Goal: Task Accomplishment & Management: Complete application form

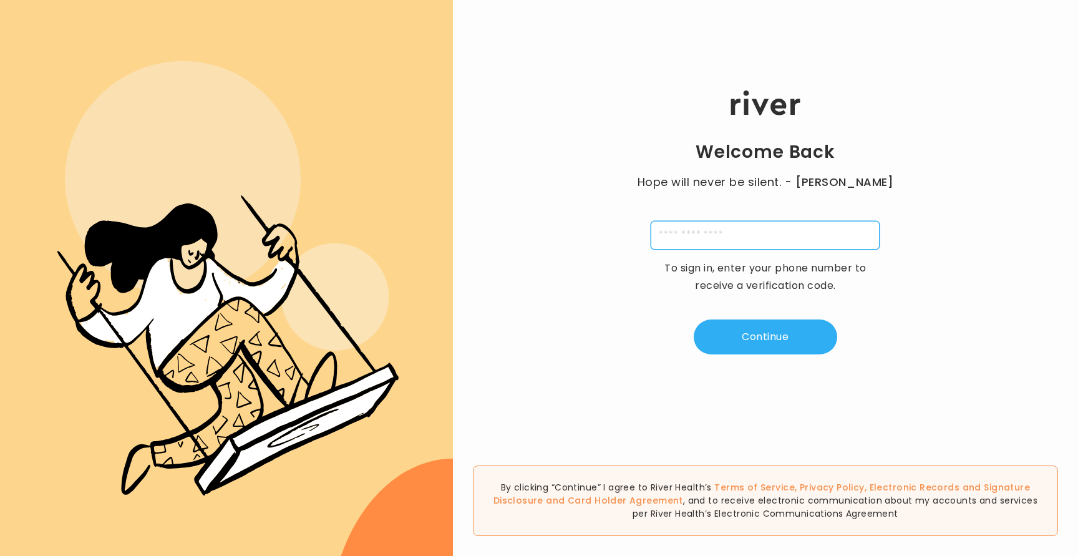
click at [748, 240] on input "tel" at bounding box center [765, 235] width 229 height 29
type input "**********"
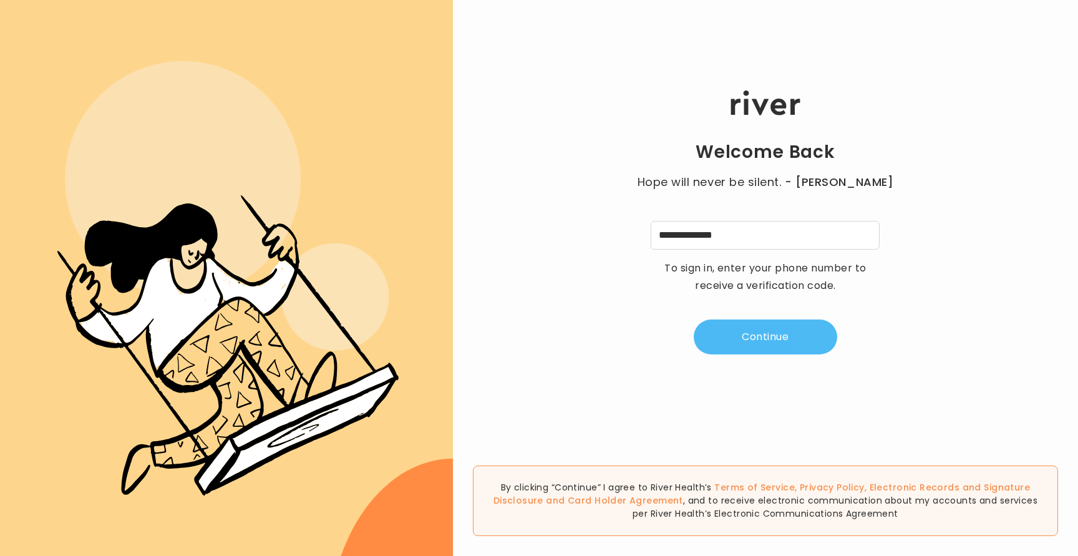
click at [760, 335] on button "Continue" at bounding box center [766, 337] width 144 height 35
type input "*"
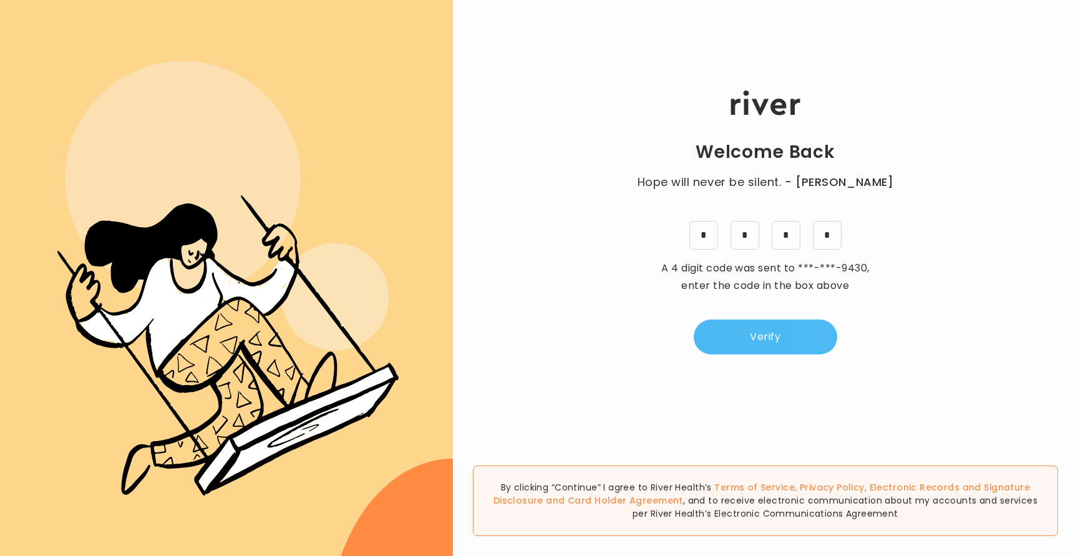
click at [792, 331] on button "Verify" at bounding box center [766, 337] width 144 height 35
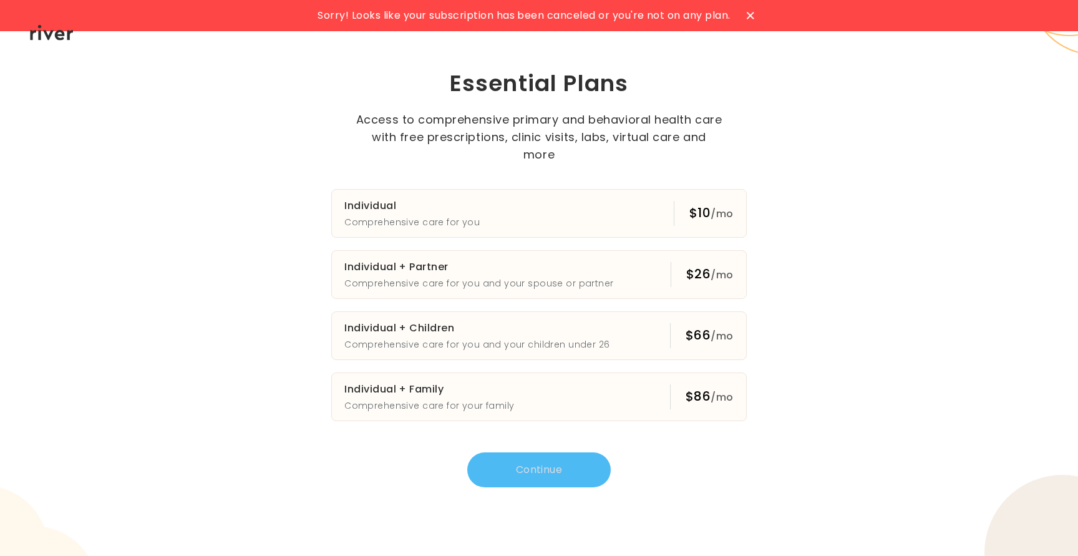
click at [59, 34] on icon at bounding box center [52, 33] width 44 height 16
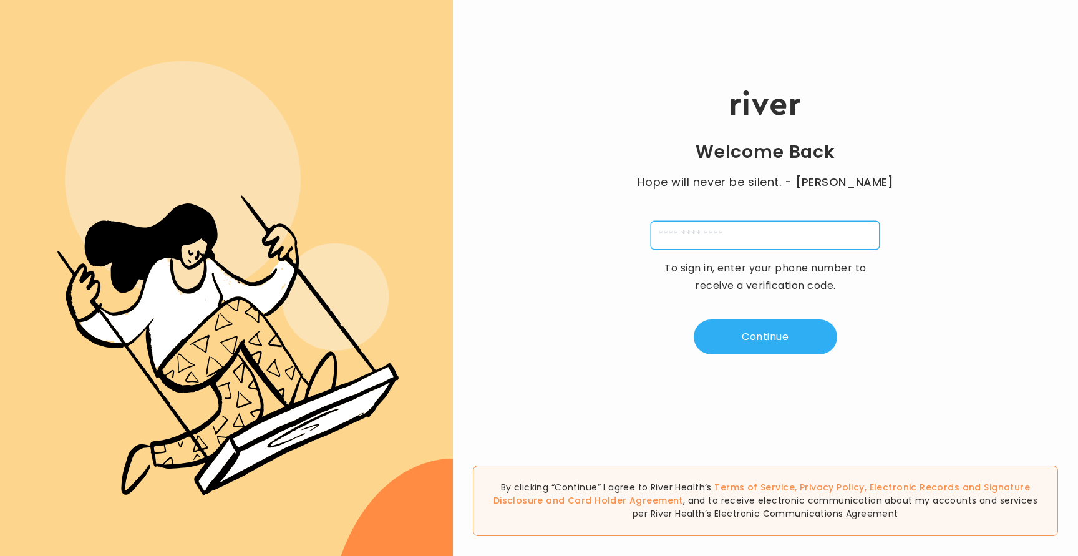
click at [760, 223] on input "tel" at bounding box center [765, 235] width 229 height 29
type input "**********"
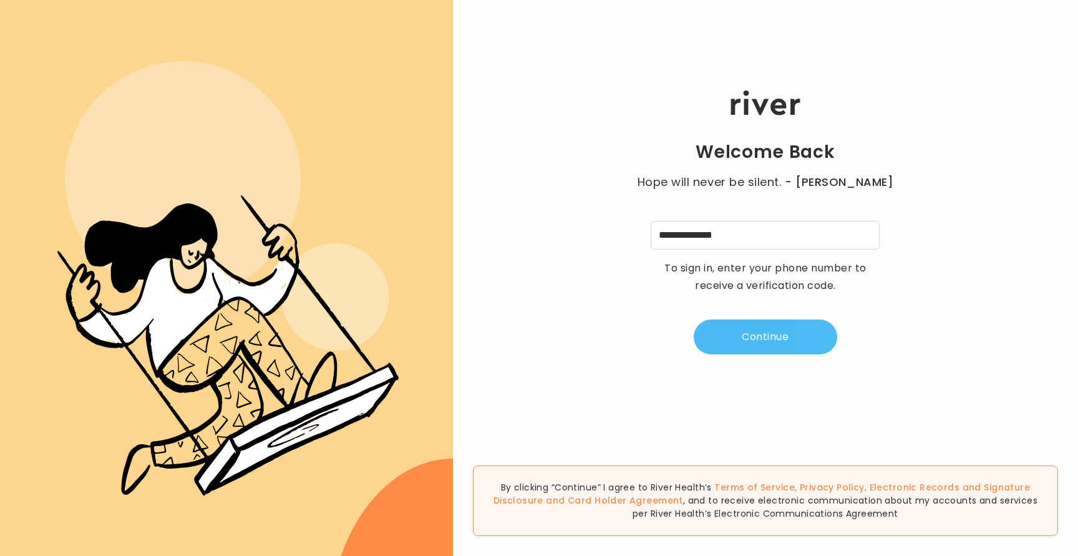
click at [751, 325] on button "Continue" at bounding box center [766, 337] width 144 height 35
type input "*"
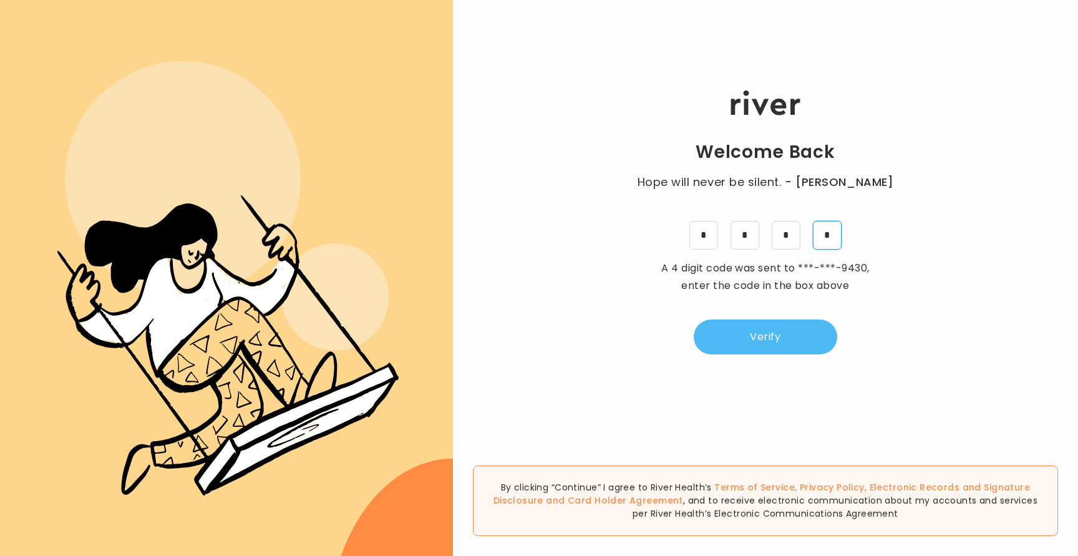
type input "*"
click at [763, 345] on button "Verify" at bounding box center [766, 337] width 144 height 35
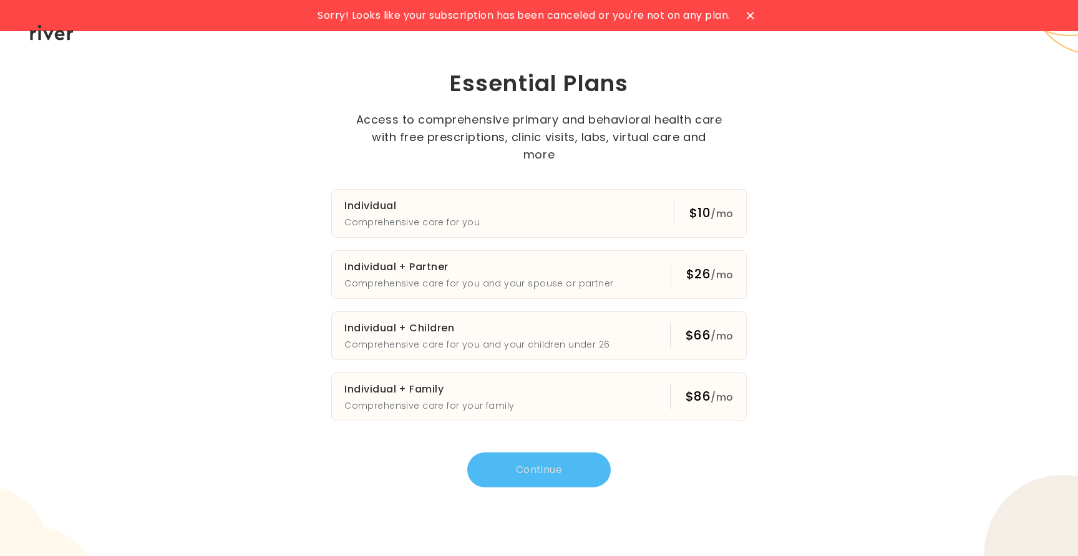
click at [752, 16] on icon at bounding box center [750, 15] width 7 height 7
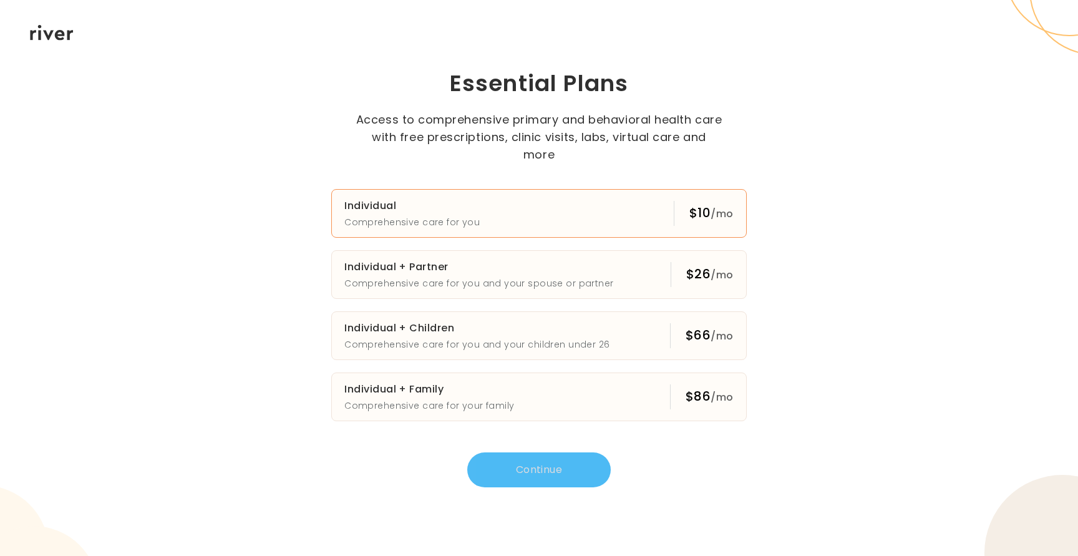
click at [597, 218] on button "Individual Comprehensive care for you $10 /mo" at bounding box center [539, 213] width 416 height 49
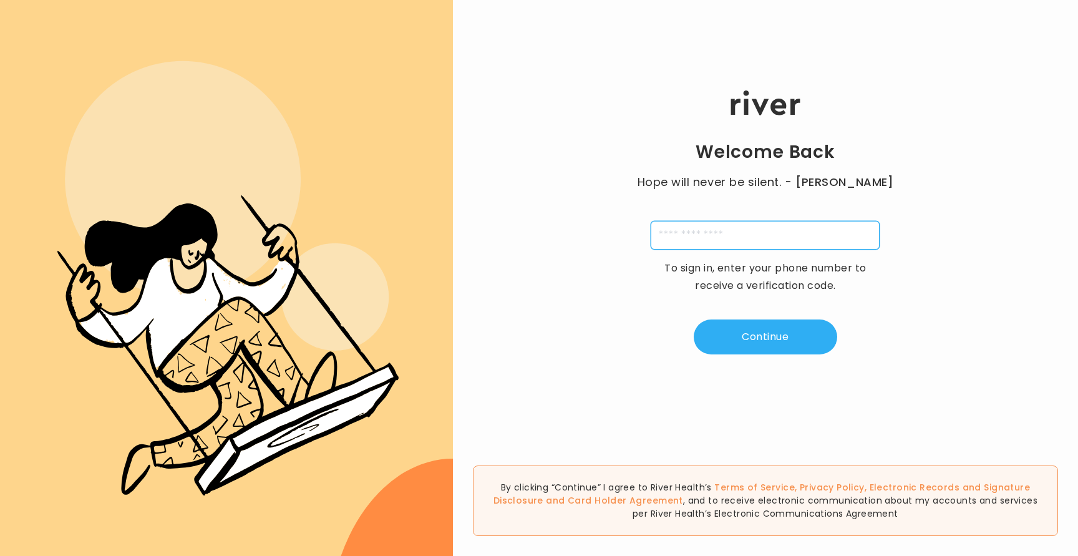
click at [796, 235] on input "tel" at bounding box center [765, 235] width 229 height 29
type input "**********"
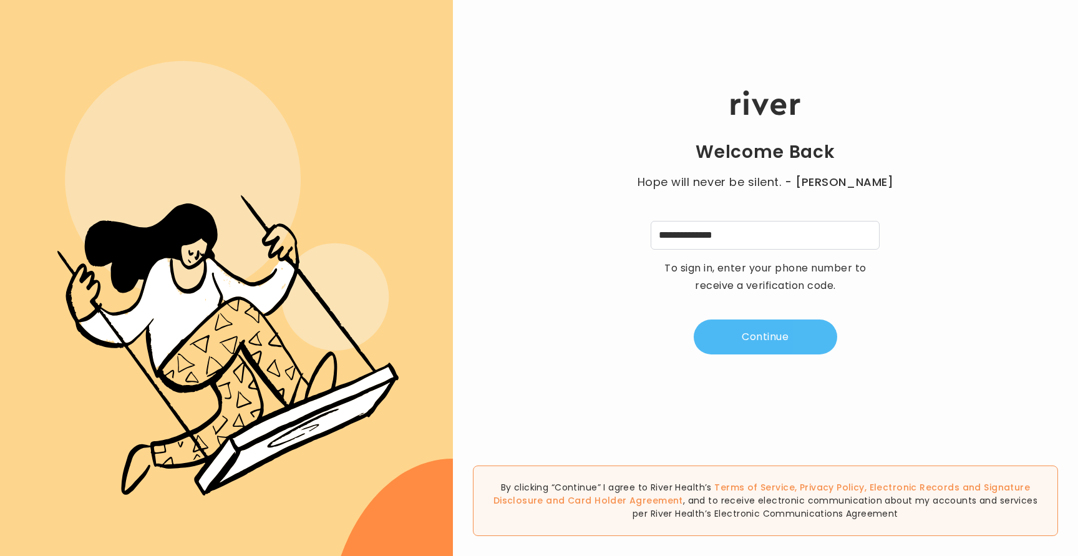
click at [783, 335] on button "Continue" at bounding box center [766, 337] width 144 height 35
type input "*"
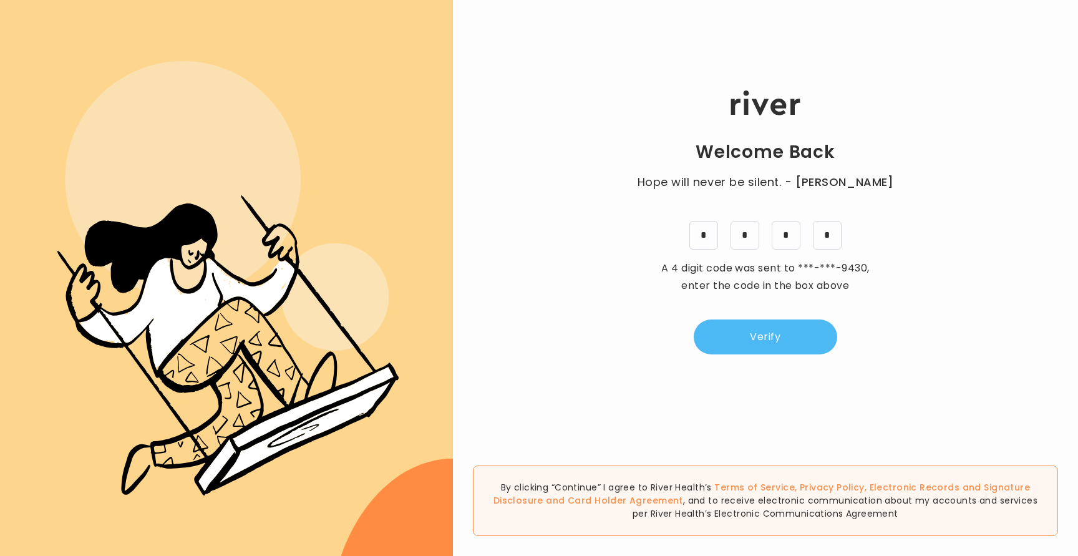
click at [786, 341] on button "Verify" at bounding box center [766, 337] width 144 height 35
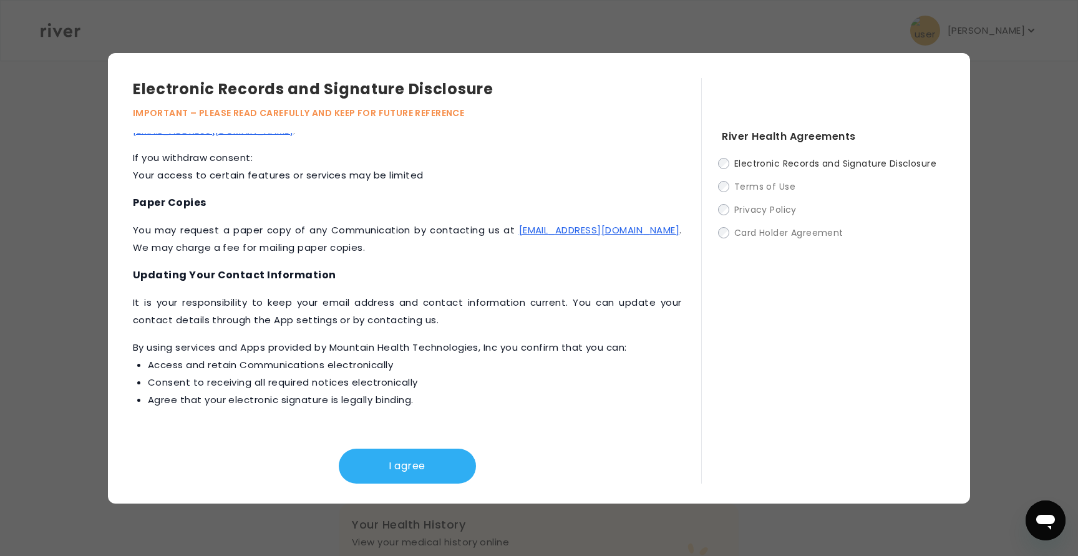
scroll to position [344, 0]
click at [403, 447] on div "I agree" at bounding box center [407, 456] width 549 height 55
click at [394, 464] on button "I agree" at bounding box center [407, 466] width 137 height 35
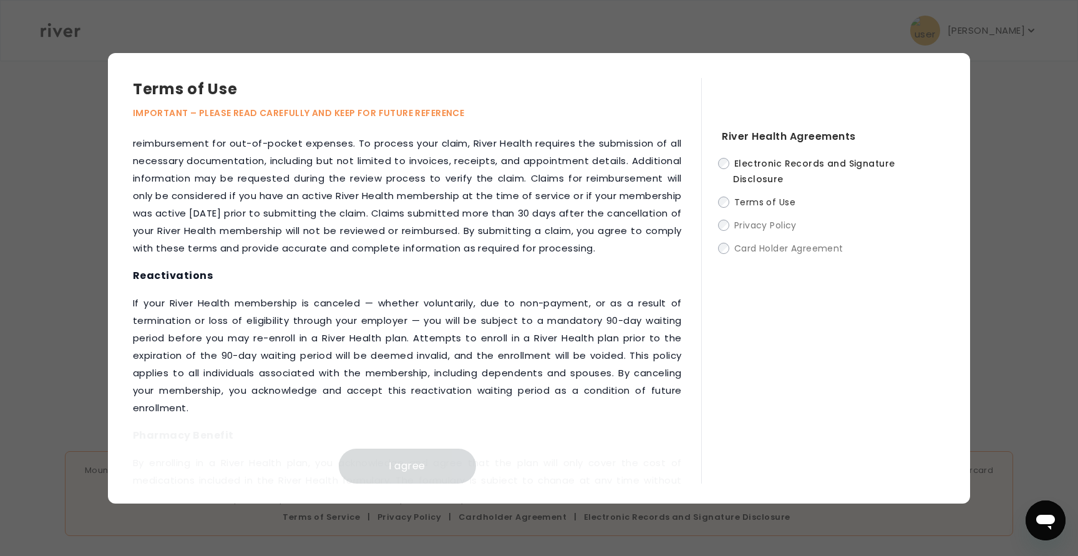
scroll to position [1432, 0]
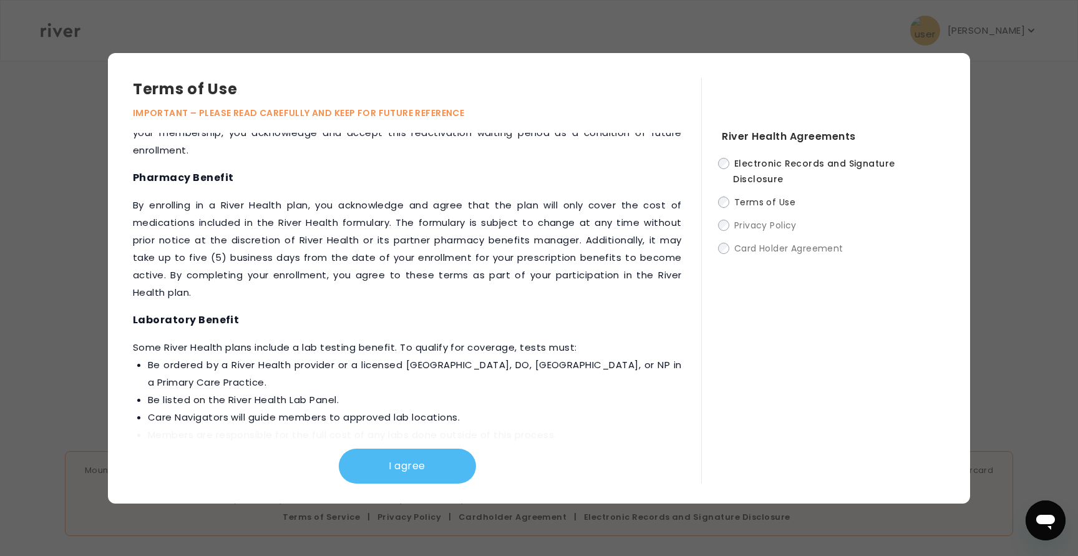
click at [393, 464] on button "I agree" at bounding box center [407, 466] width 137 height 35
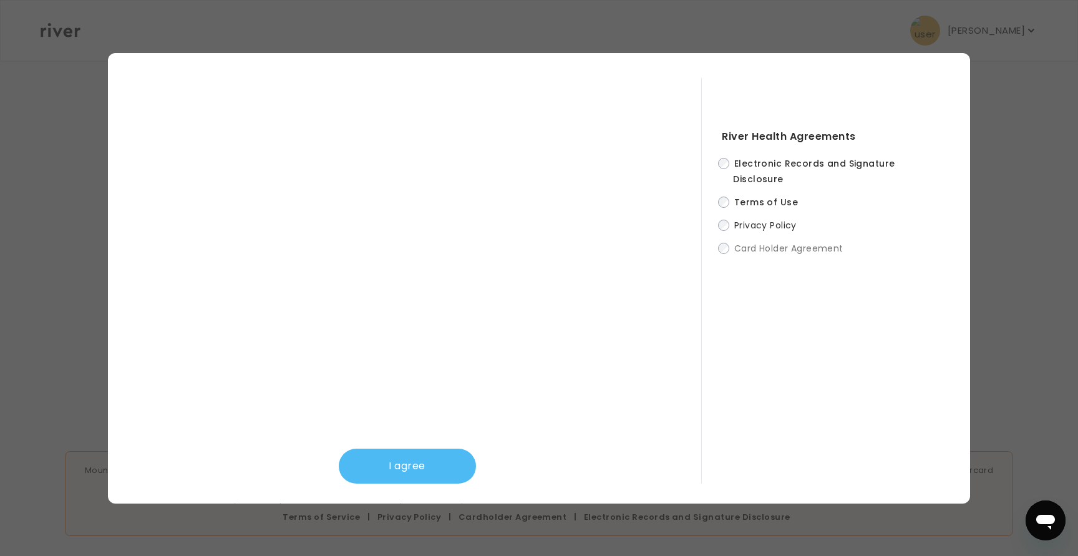
click at [376, 456] on button "I agree" at bounding box center [407, 466] width 137 height 35
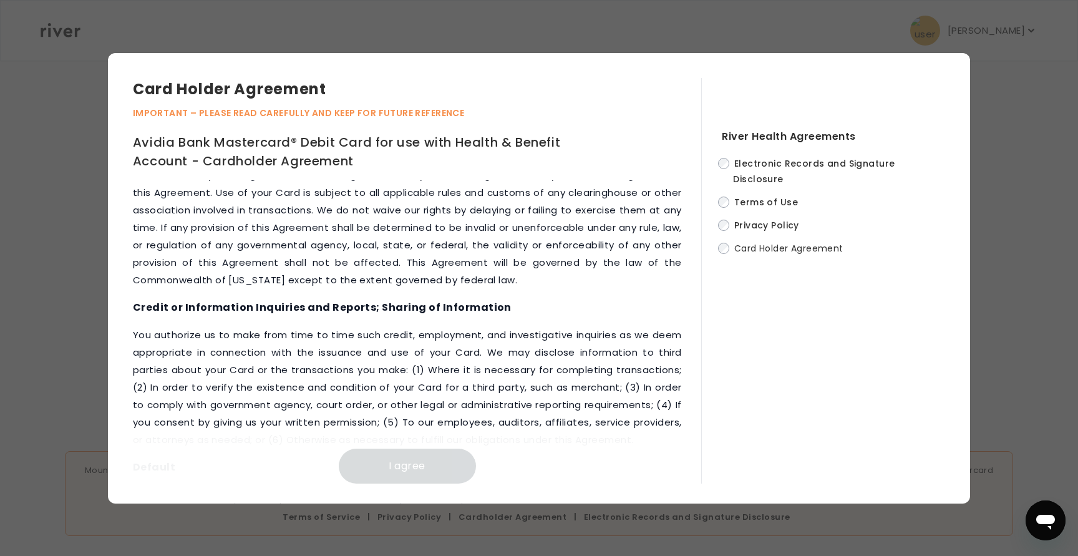
scroll to position [5566, 0]
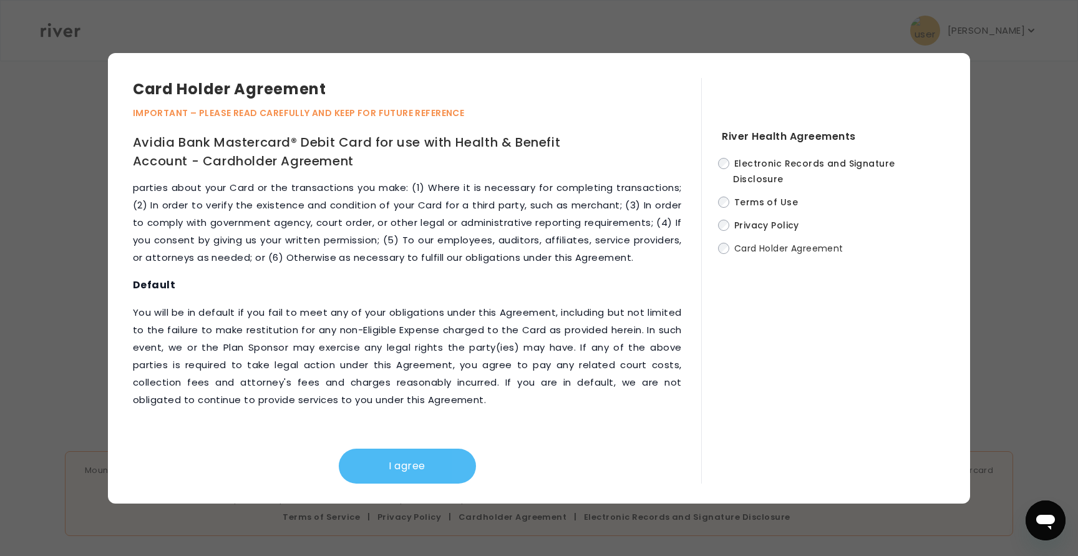
click at [381, 464] on button "I agree" at bounding box center [407, 466] width 137 height 35
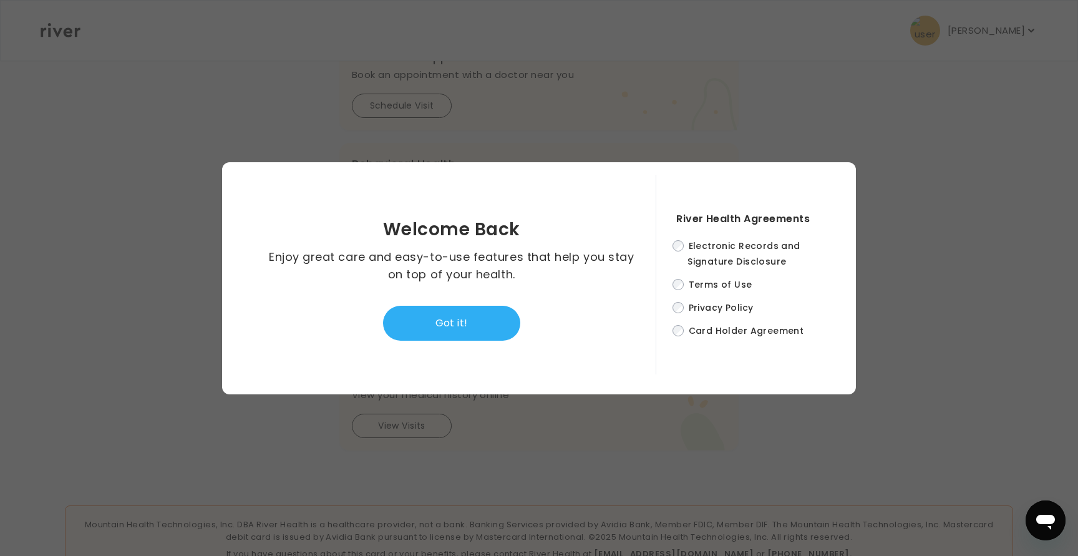
scroll to position [93, 0]
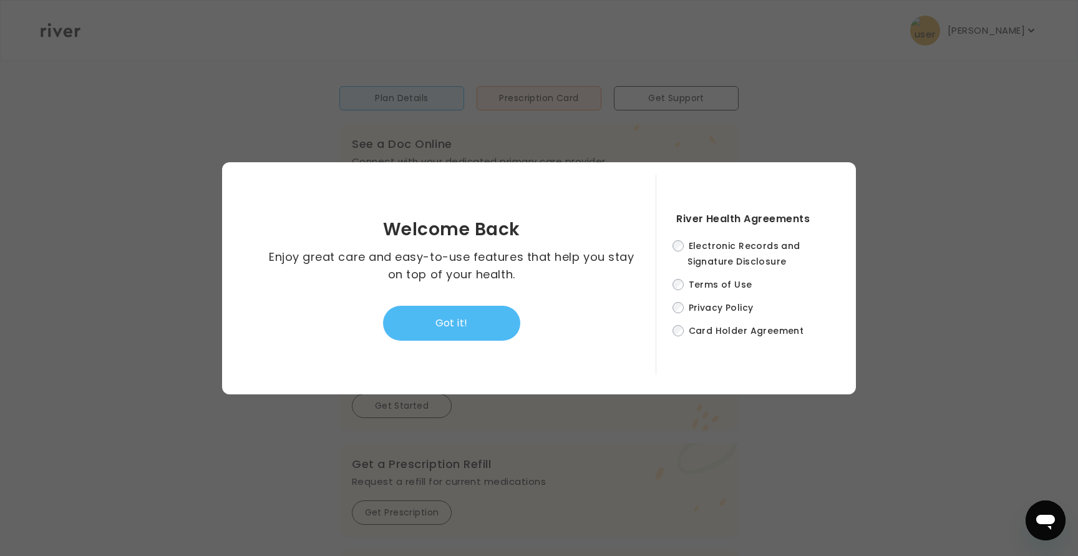
click at [443, 334] on button "Got it!" at bounding box center [451, 323] width 137 height 35
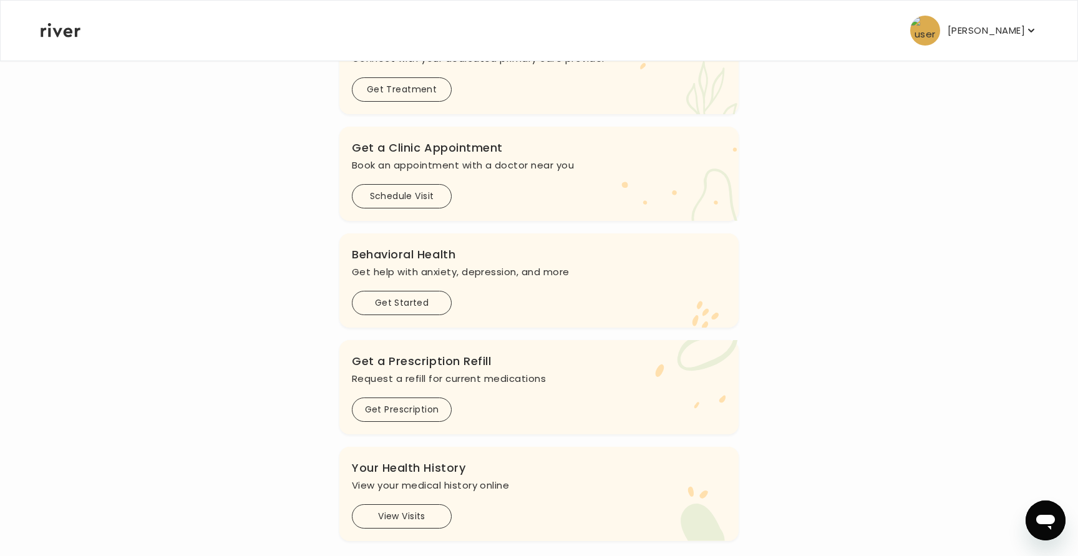
scroll to position [0, 0]
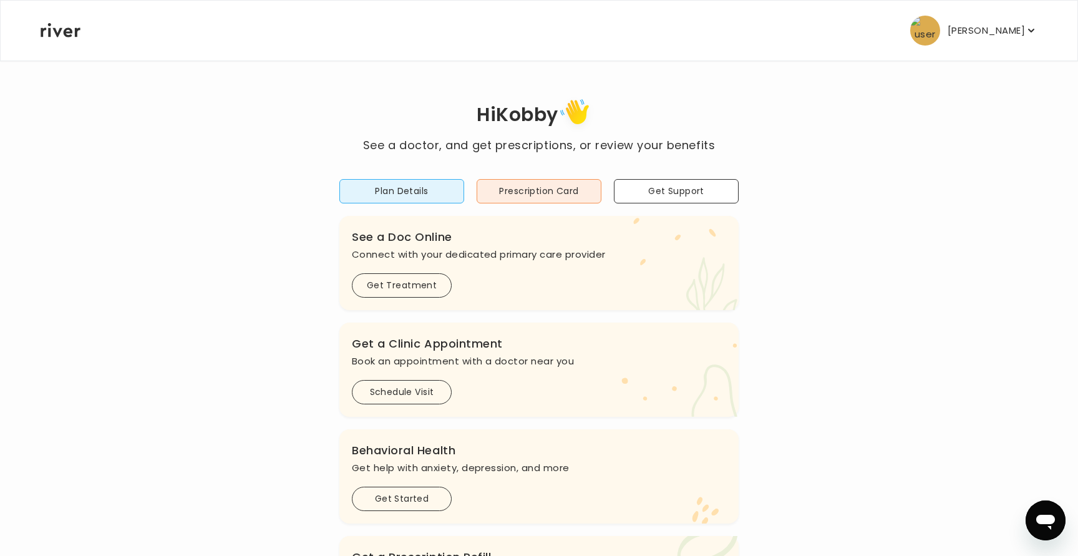
click at [1019, 26] on p "[PERSON_NAME]" at bounding box center [986, 30] width 77 height 17
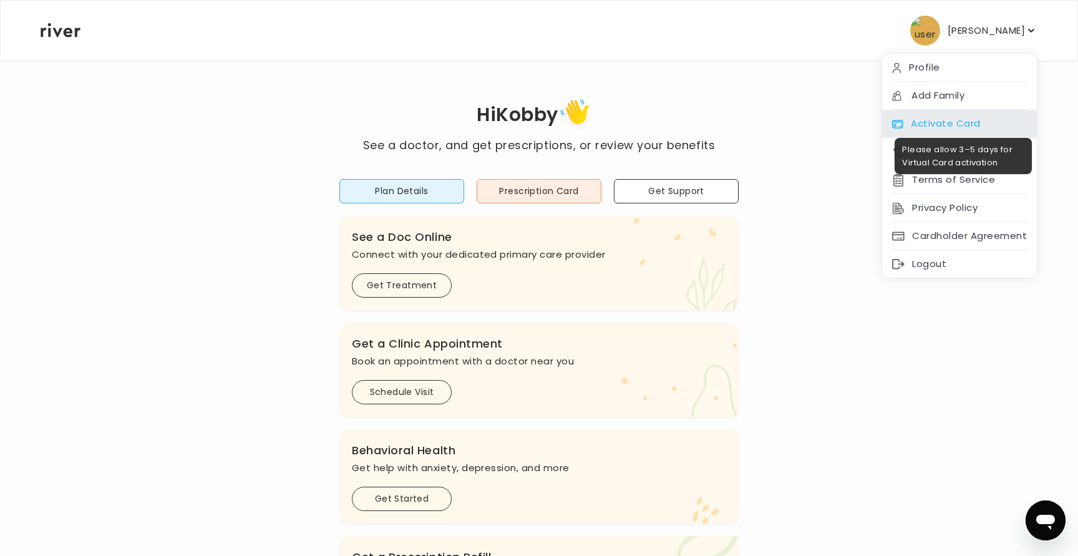
click at [966, 127] on div "Activate Card" at bounding box center [959, 124] width 155 height 28
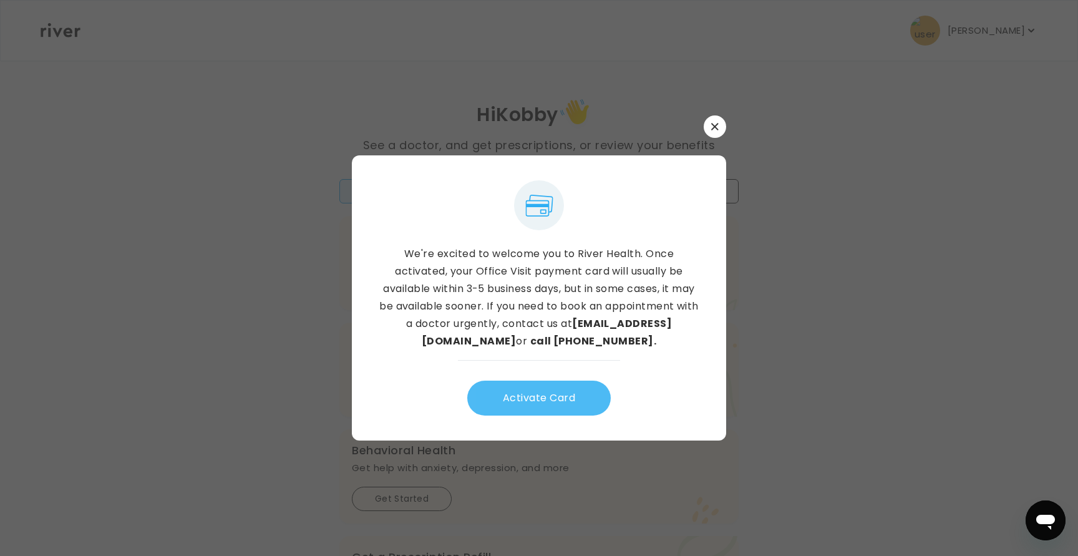
click at [574, 396] on button "Activate Card" at bounding box center [539, 398] width 144 height 35
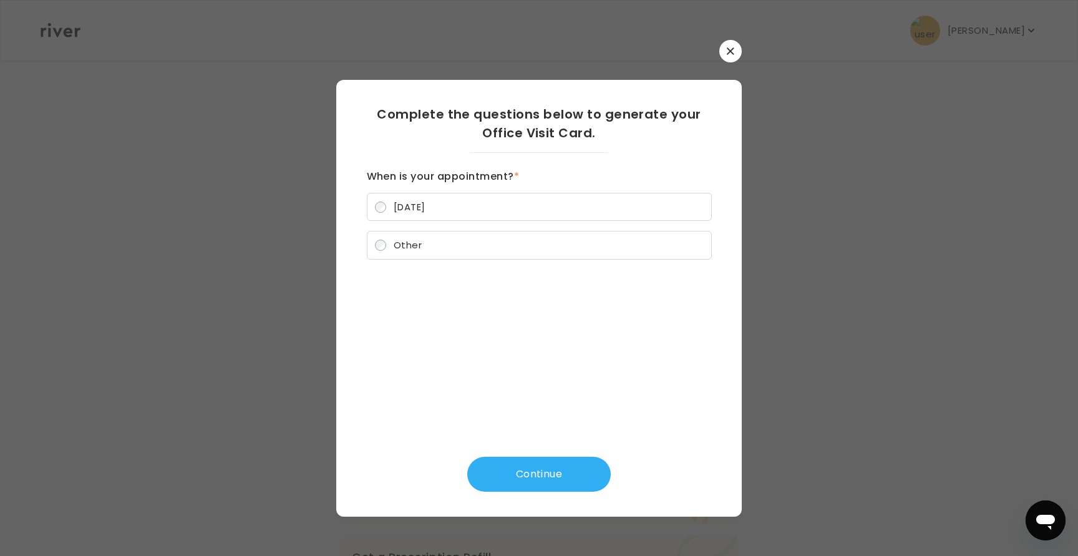
click at [563, 215] on label "[DATE]" at bounding box center [539, 207] width 345 height 29
click at [562, 474] on button "Continue" at bounding box center [539, 474] width 144 height 35
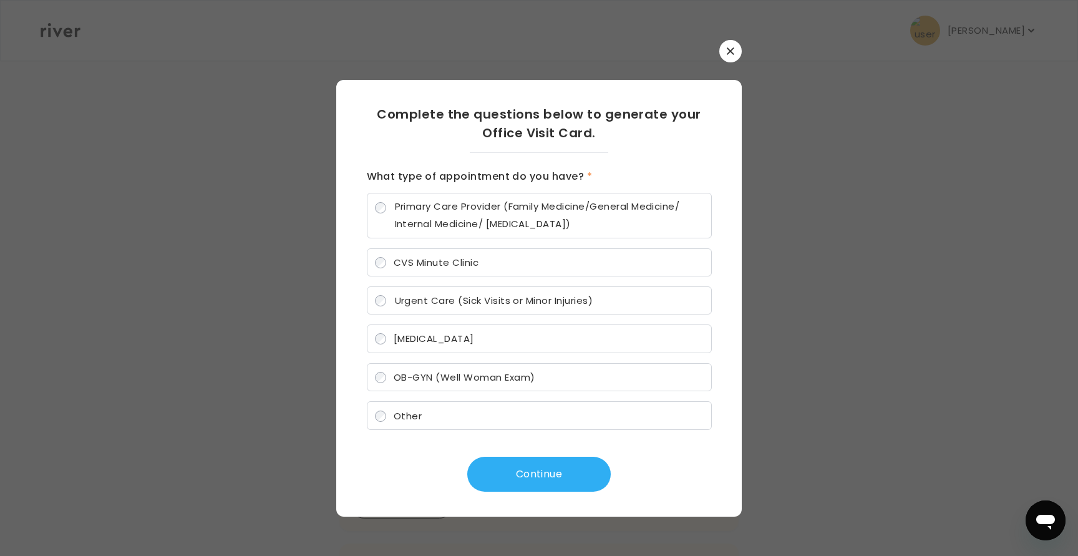
scroll to position [219, 0]
click at [526, 384] on span "OB-GYN (Well Woman Exam)" at bounding box center [465, 377] width 142 height 13
click at [526, 469] on button "Continue" at bounding box center [539, 474] width 144 height 35
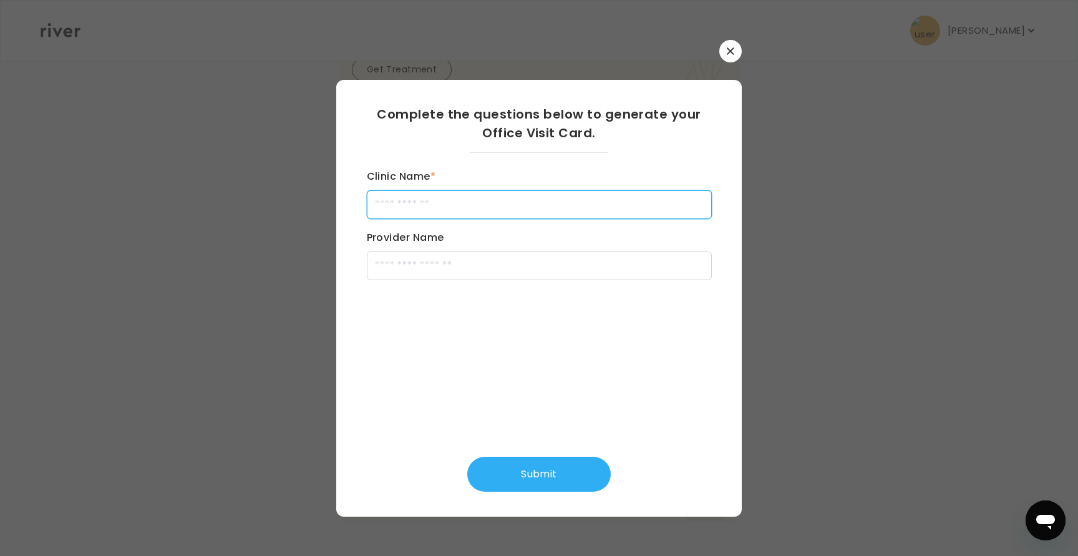
click at [490, 205] on input "Clinic Name *" at bounding box center [539, 204] width 345 height 29
type input "*****"
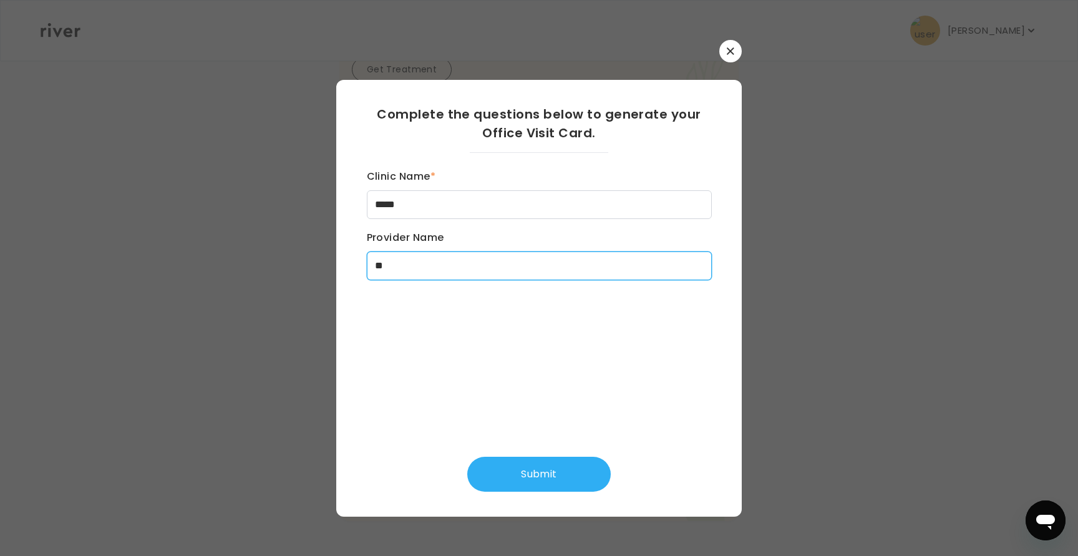
type input "*"
type input "**********"
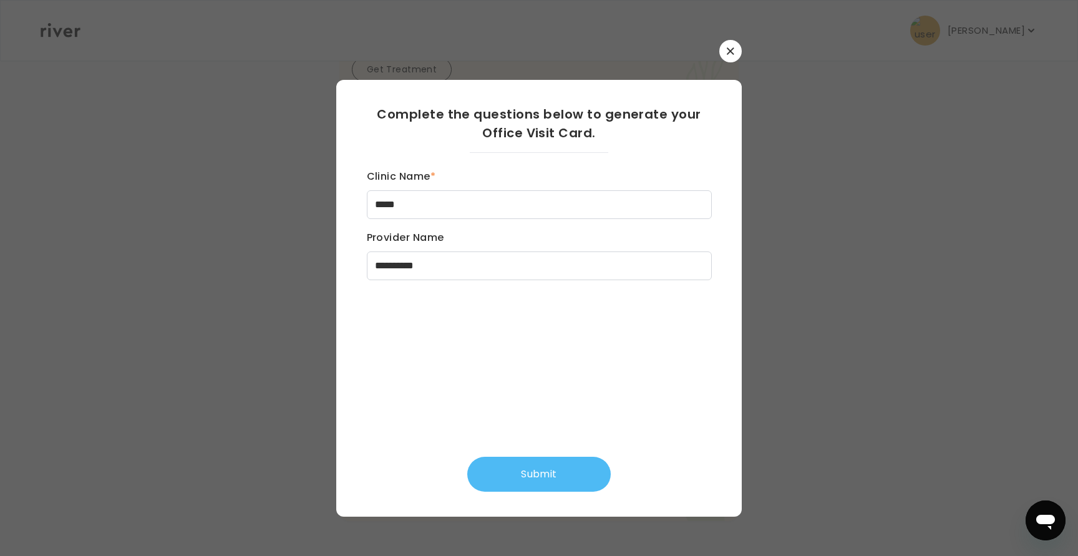
click at [512, 474] on button "Submit" at bounding box center [539, 474] width 144 height 35
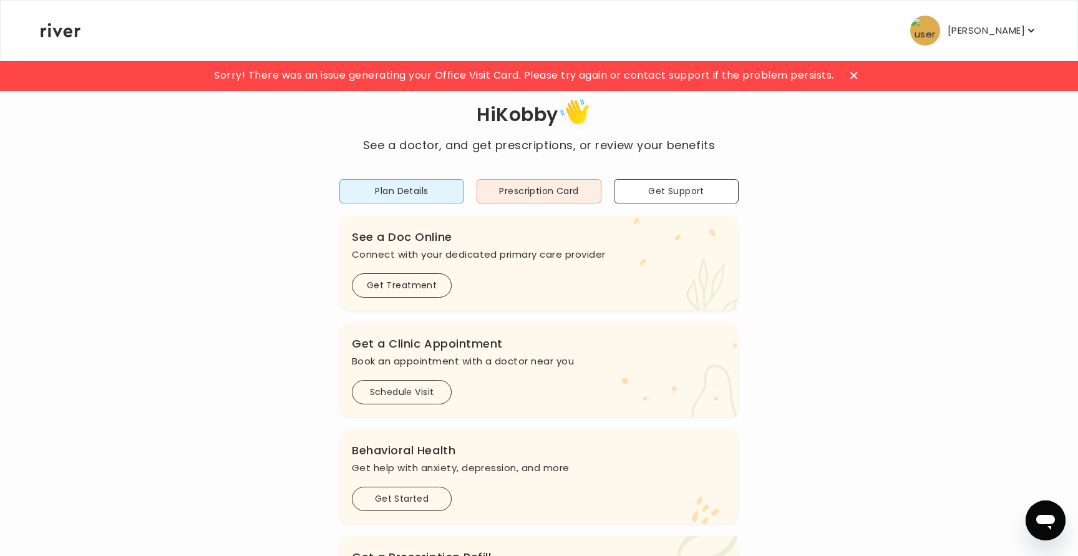
click at [853, 76] on icon at bounding box center [854, 75] width 7 height 7
